Goal: Transaction & Acquisition: Book appointment/travel/reservation

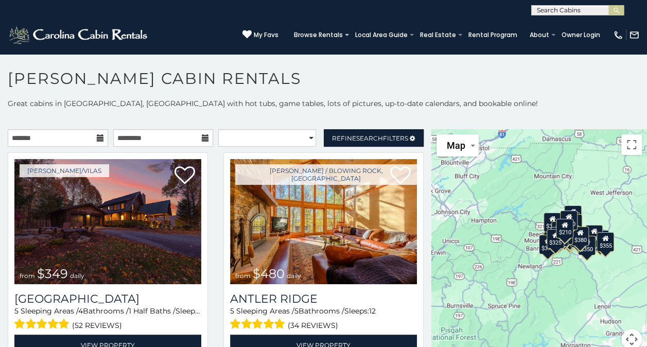
scroll to position [5, 0]
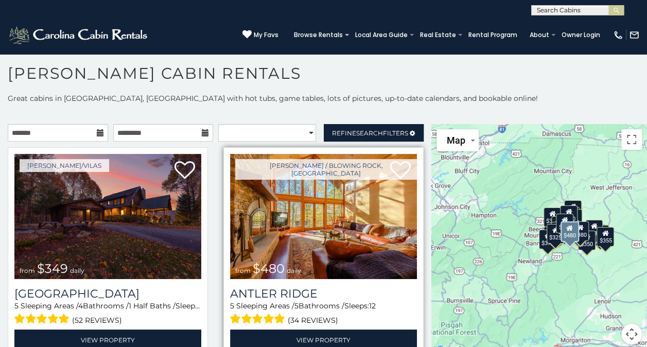
click at [261, 243] on img at bounding box center [323, 216] width 187 height 125
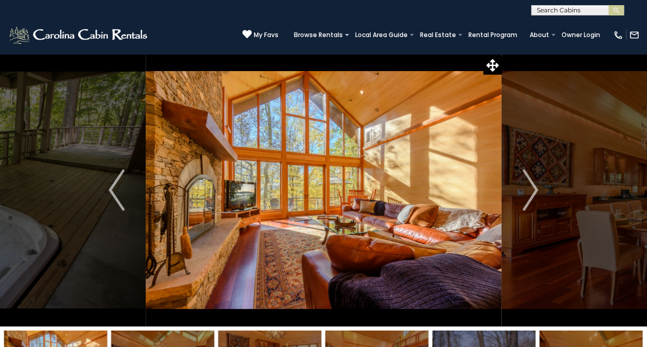
click at [296, 245] on img at bounding box center [324, 190] width 356 height 273
click at [378, 291] on img at bounding box center [324, 190] width 356 height 273
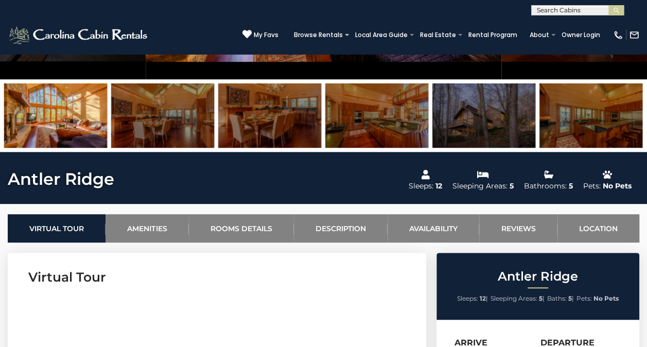
scroll to position [268, 0]
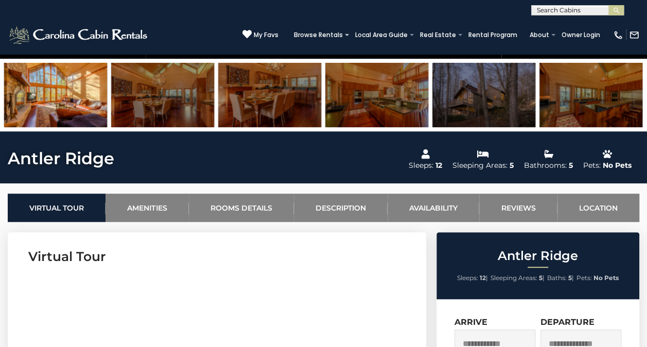
click at [490, 98] on img at bounding box center [484, 95] width 103 height 64
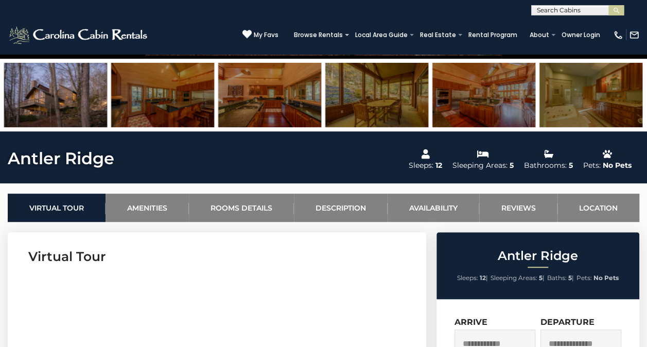
click at [241, 92] on img at bounding box center [269, 95] width 103 height 64
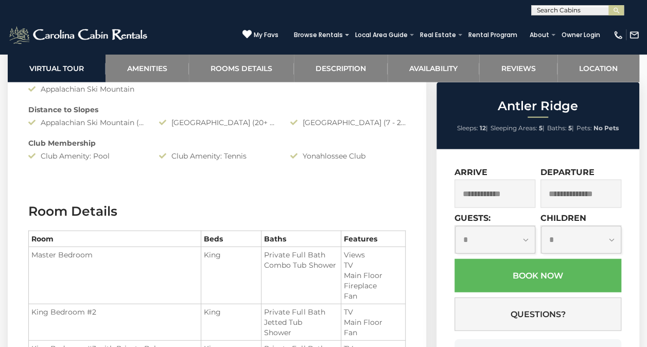
scroll to position [1071, 0]
